Goal: Task Accomplishment & Management: Manage account settings

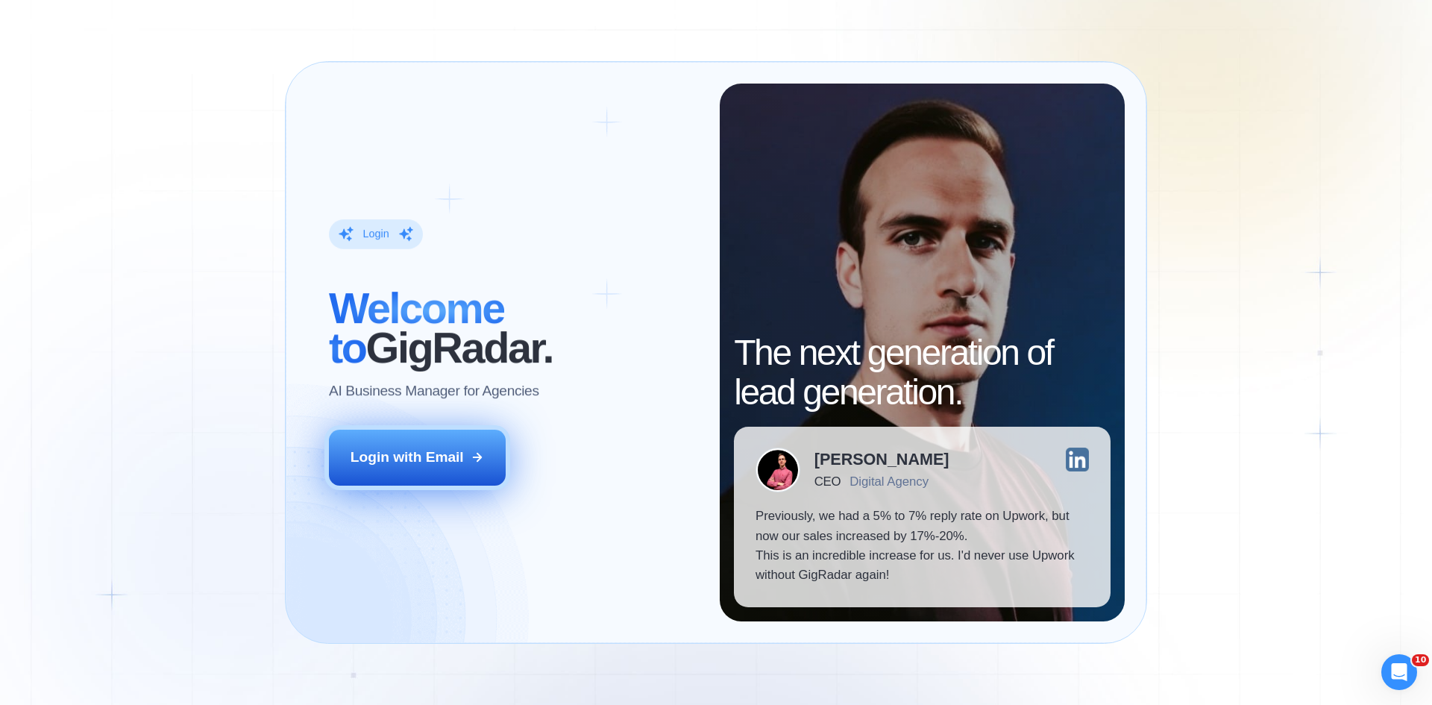
click at [441, 462] on div "Login with Email" at bounding box center [407, 457] width 113 height 19
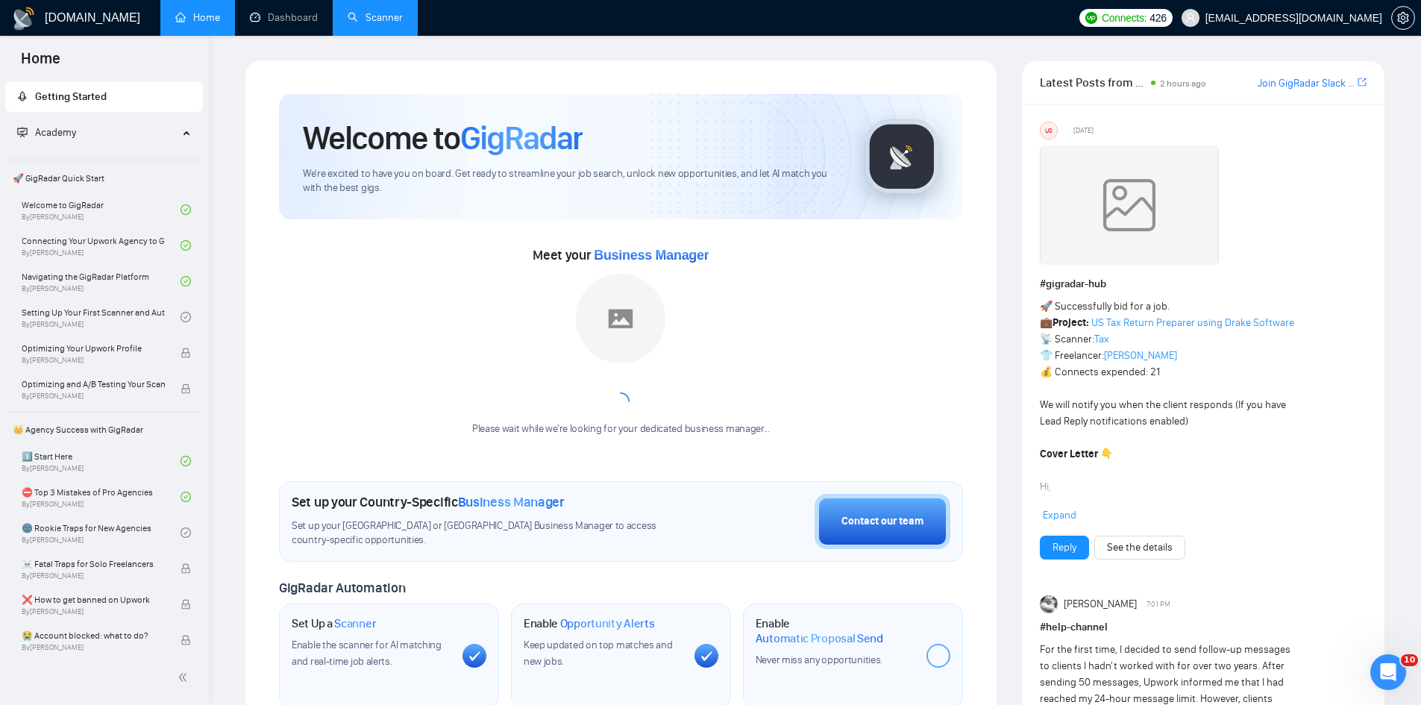
click at [366, 21] on link "Scanner" at bounding box center [375, 17] width 55 height 13
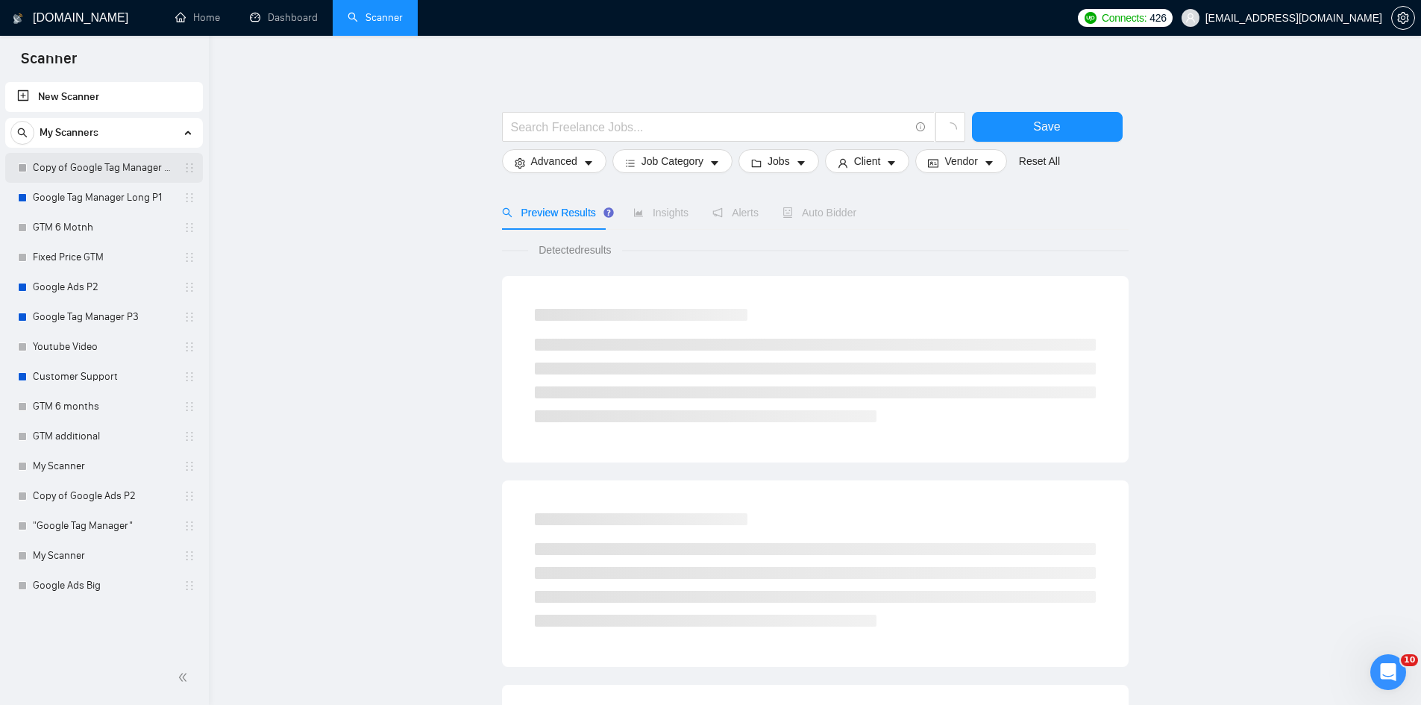
click at [78, 172] on link "Copy of Google Tag Manager Long P1" at bounding box center [104, 168] width 142 height 30
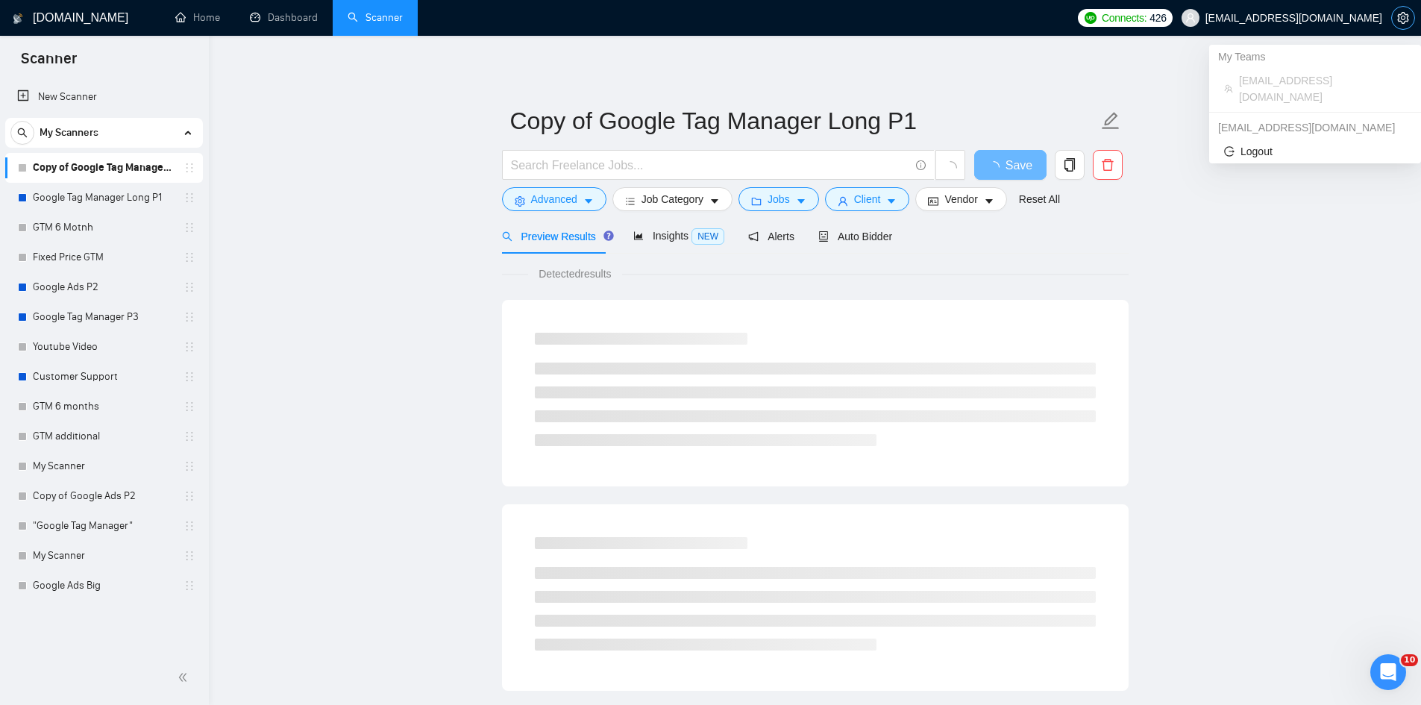
click at [1398, 18] on icon "setting" at bounding box center [1403, 18] width 12 height 12
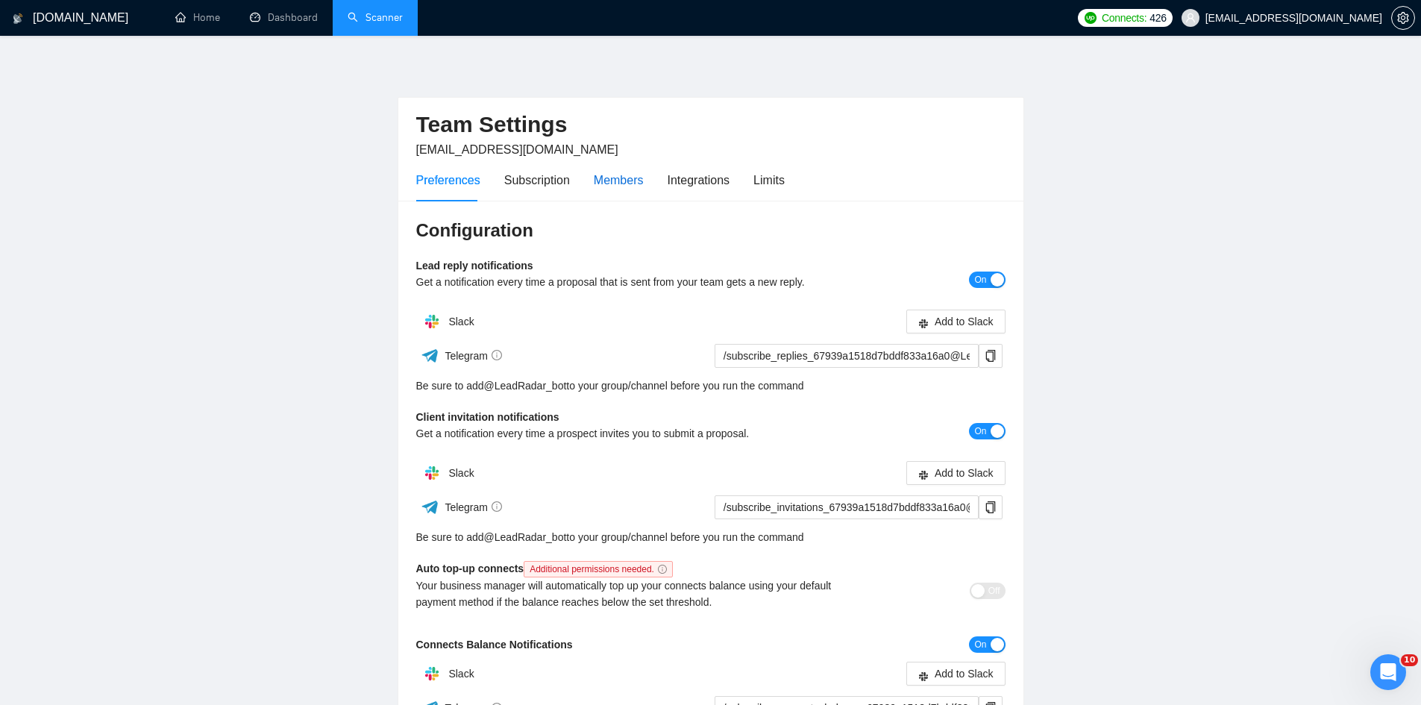
click at [621, 181] on div "Members" at bounding box center [619, 180] width 50 height 19
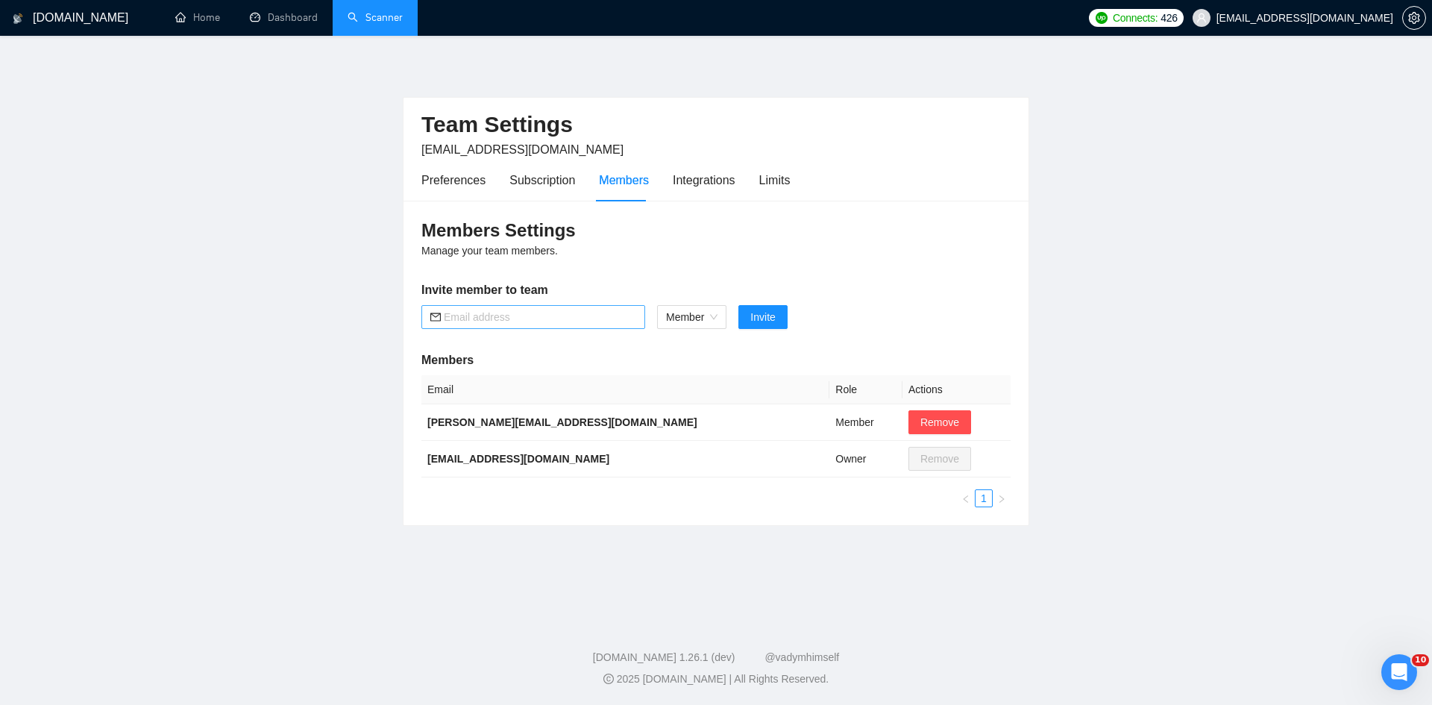
click at [543, 320] on input "text" at bounding box center [540, 317] width 192 height 16
click at [665, 315] on div "Member" at bounding box center [691, 317] width 69 height 24
click at [683, 348] on div "Admin" at bounding box center [692, 347] width 52 height 16
click at [568, 318] on input "text" at bounding box center [540, 317] width 192 height 16
type input "sohaibkhan1620@gmail.com"
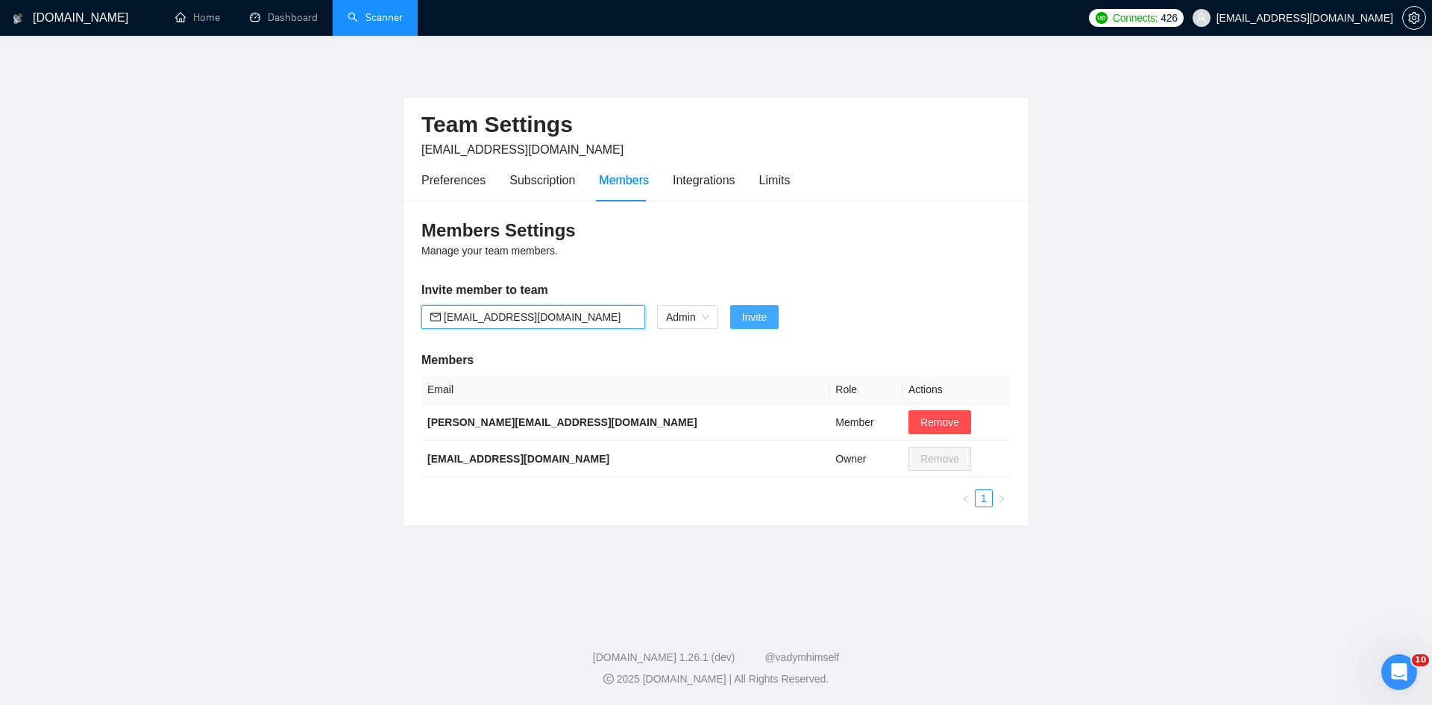
click at [743, 314] on span "Invite" at bounding box center [754, 317] width 25 height 16
click at [601, 319] on input "sohaibkhan1620@gmail.com" at bounding box center [540, 317] width 192 height 16
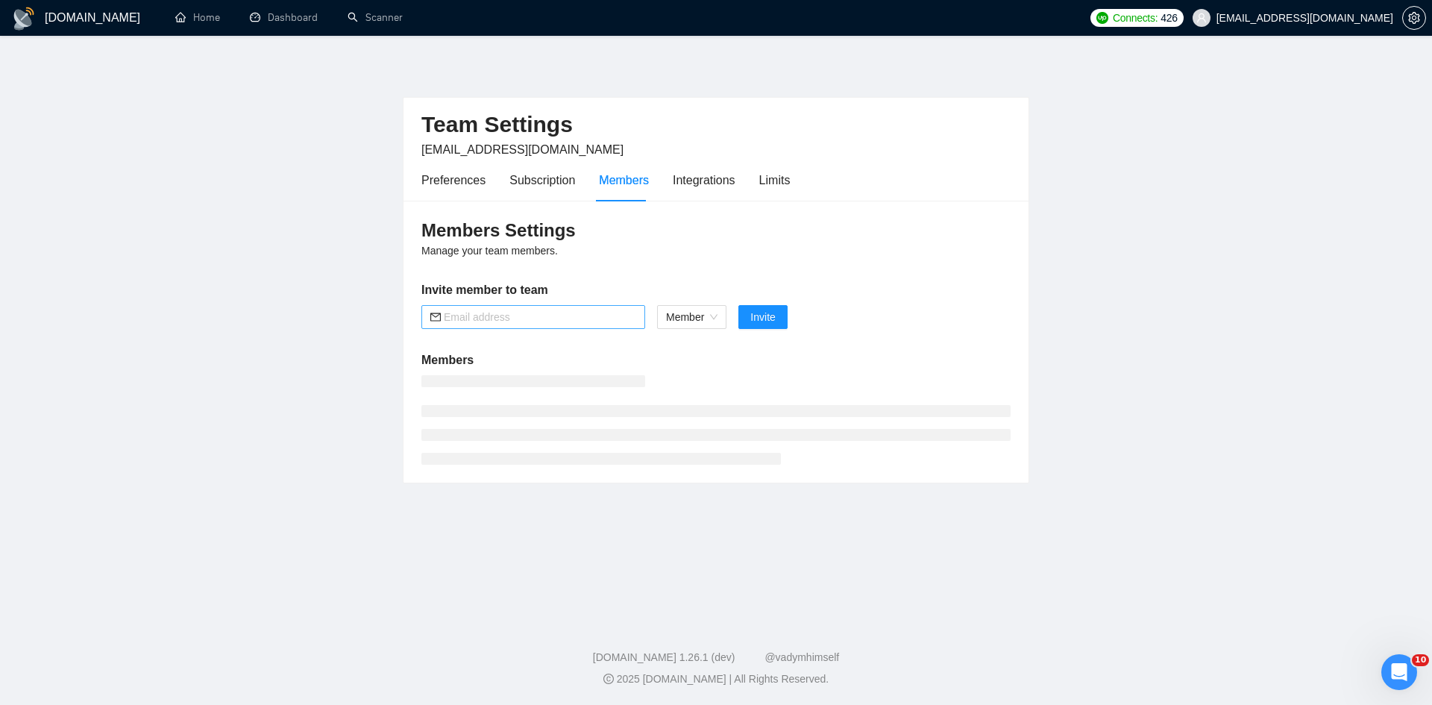
click at [560, 322] on input "text" at bounding box center [540, 317] width 192 height 16
paste input "sohaibkhan1620@gmail.com"
click at [677, 325] on span "Member" at bounding box center [691, 317] width 51 height 22
type input "sohaibkhan1620@gmail.com"
click at [685, 347] on div "Admin" at bounding box center [692, 347] width 52 height 16
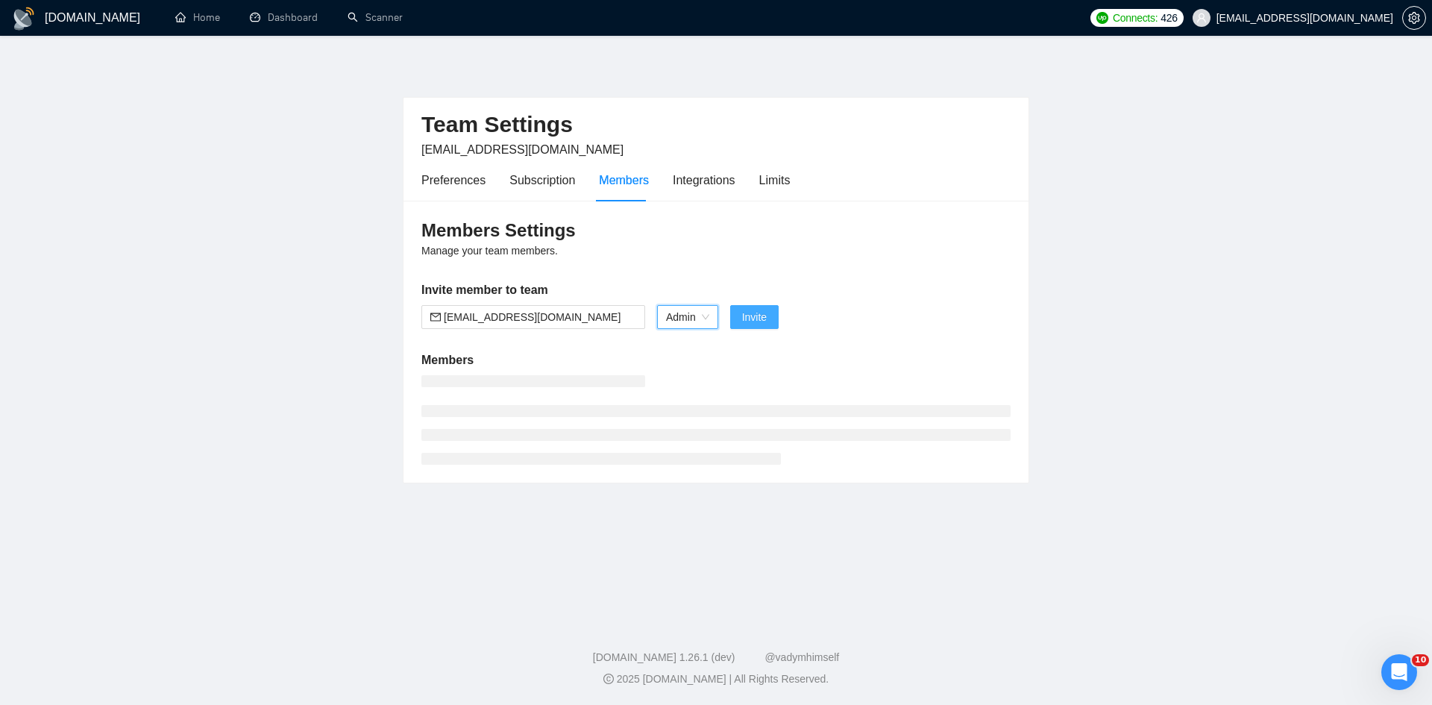
click at [769, 319] on button "Invite" at bounding box center [754, 317] width 48 height 24
